Goal: Transaction & Acquisition: Book appointment/travel/reservation

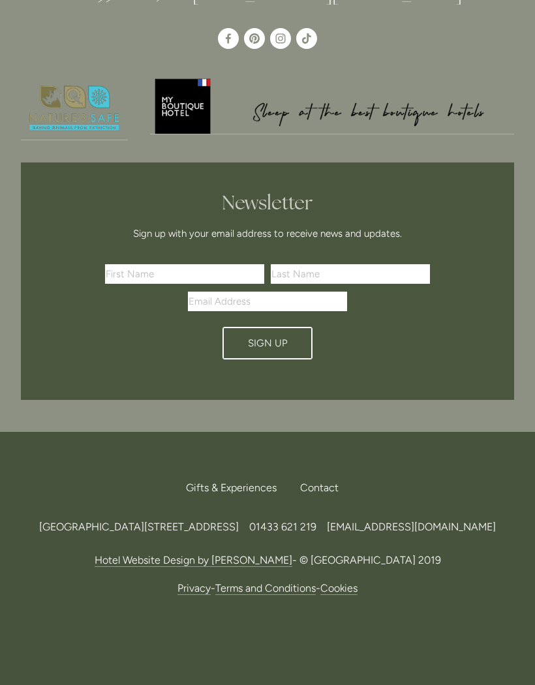
scroll to position [3691, 0]
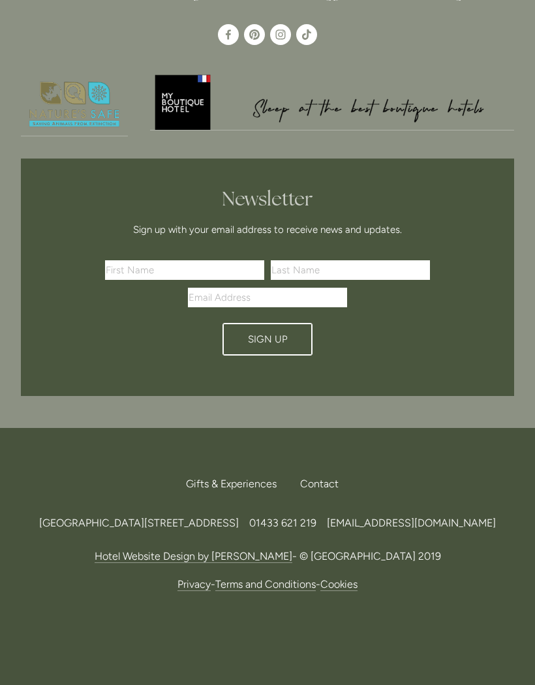
click at [295, 591] on link "Terms and Conditions" at bounding box center [265, 584] width 101 height 13
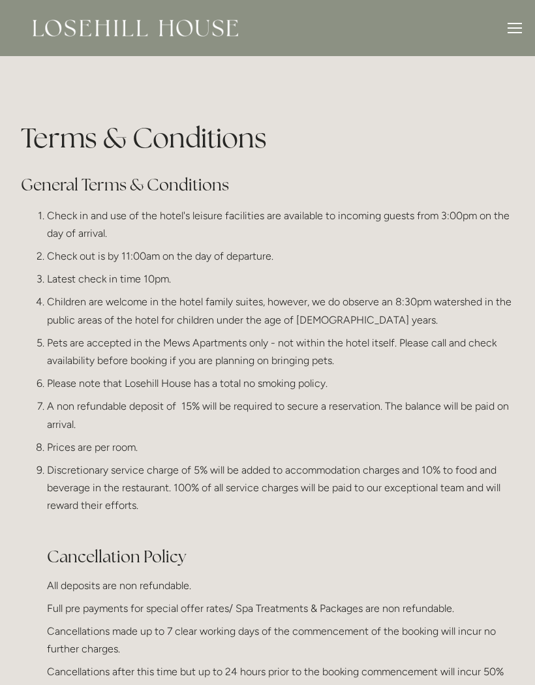
click at [510, 35] on div at bounding box center [515, 30] width 14 height 14
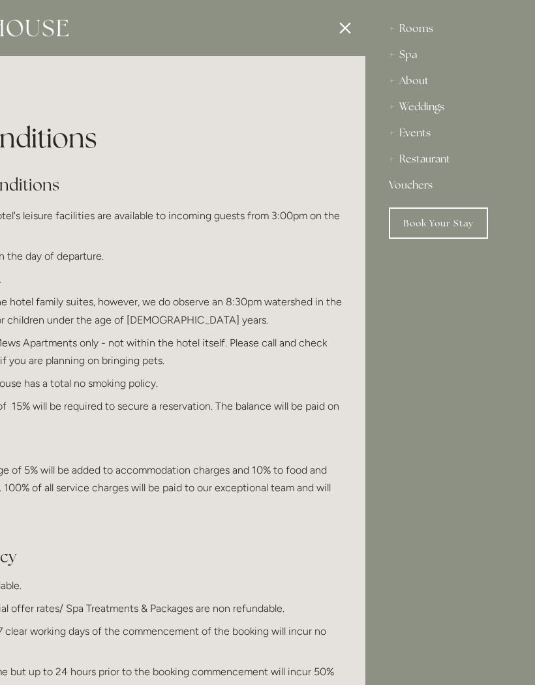
click at [416, 33] on div "Rooms" at bounding box center [450, 29] width 123 height 26
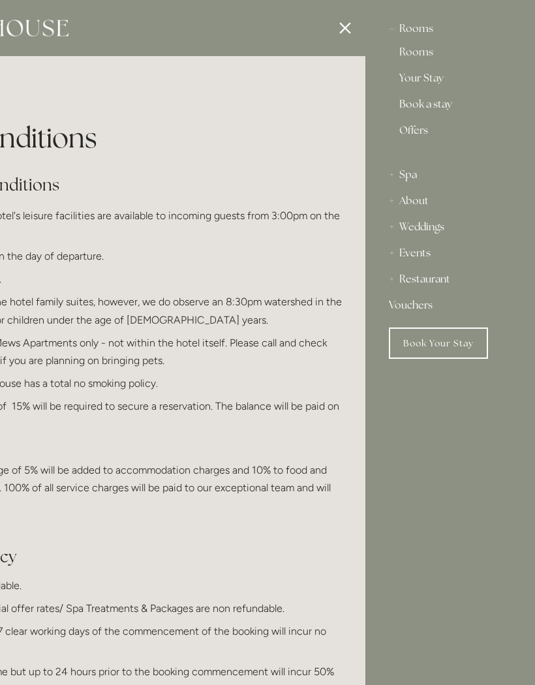
click at [450, 108] on link "Book a stay" at bounding box center [450, 107] width 102 height 16
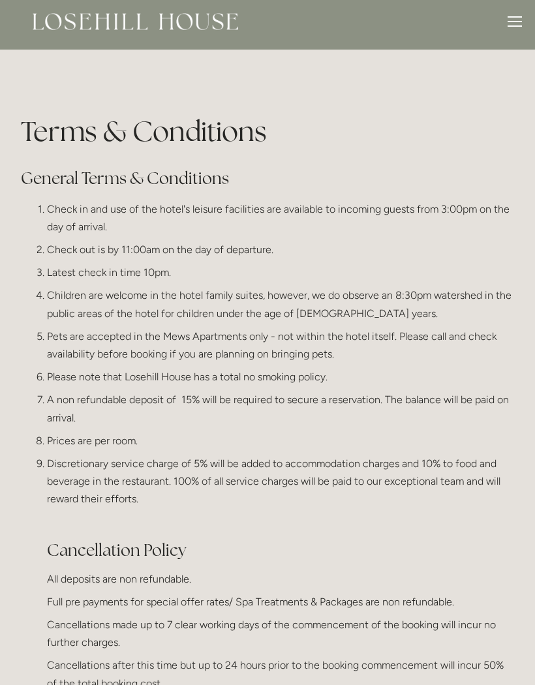
scroll to position [8, 0]
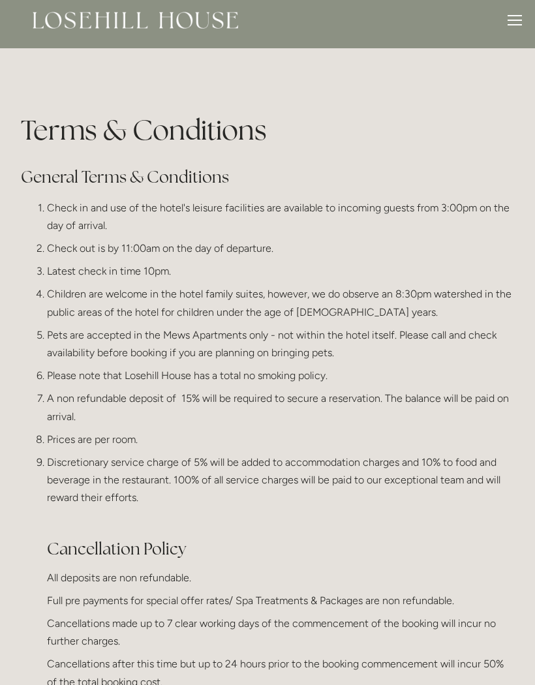
click at [513, 26] on div at bounding box center [515, 22] width 14 height 14
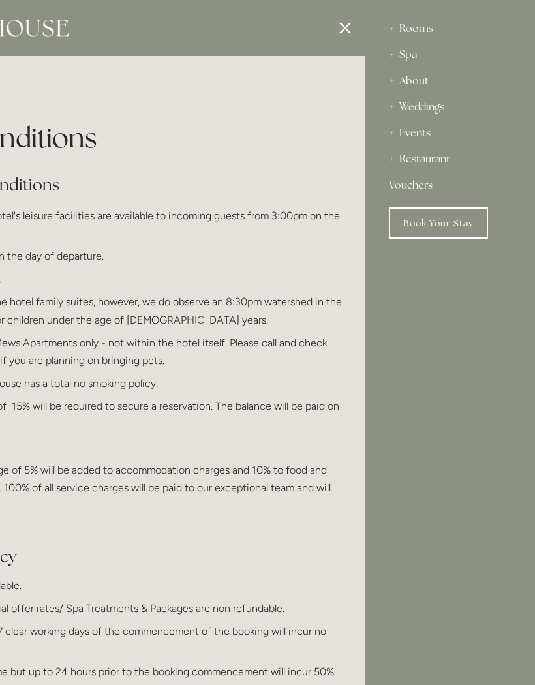
click at [410, 87] on div "About" at bounding box center [450, 81] width 123 height 26
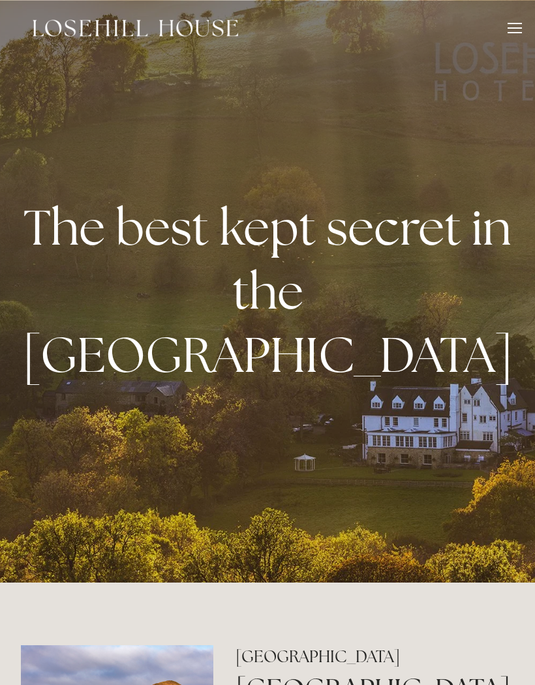
scroll to position [3748, 0]
